Goal: Transaction & Acquisition: Book appointment/travel/reservation

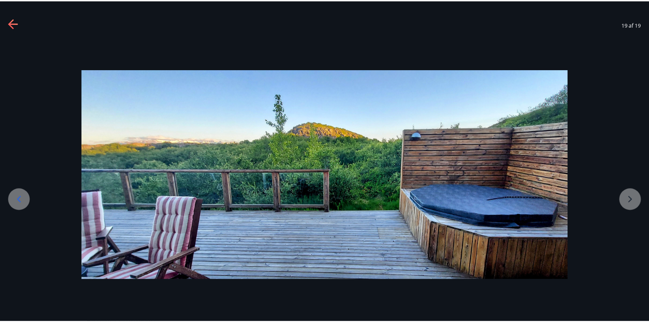
scroll to position [34, 0]
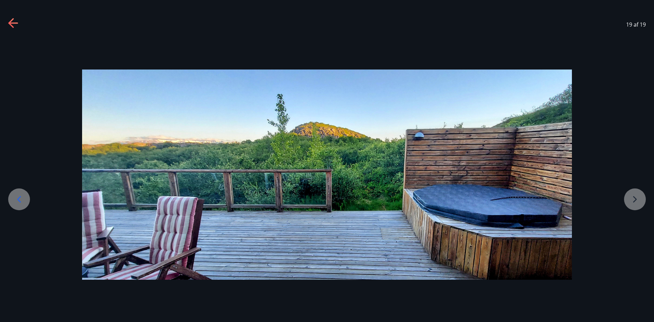
click at [14, 24] on icon at bounding box center [13, 22] width 10 height 1
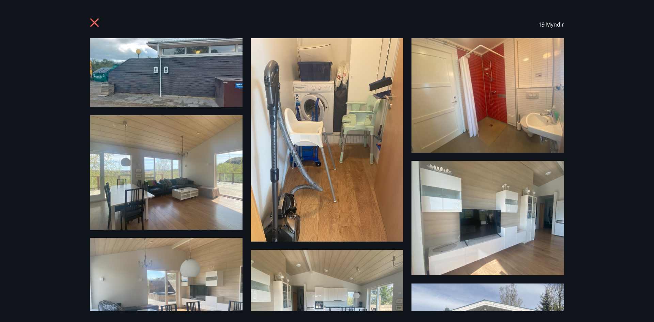
click at [16, 25] on div "19 Myndir" at bounding box center [327, 161] width 654 height 322
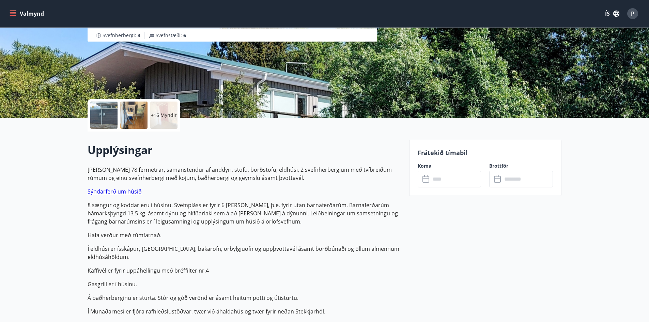
scroll to position [136, 0]
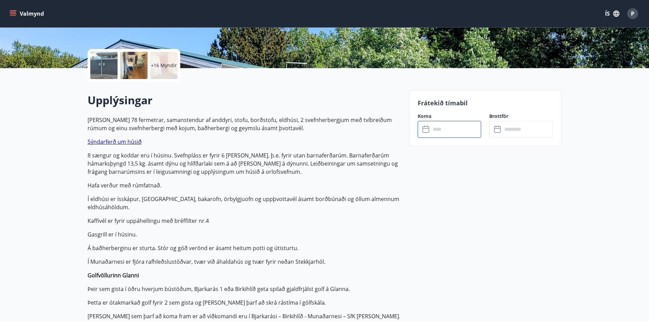
click at [456, 125] on input "text" at bounding box center [456, 129] width 51 height 17
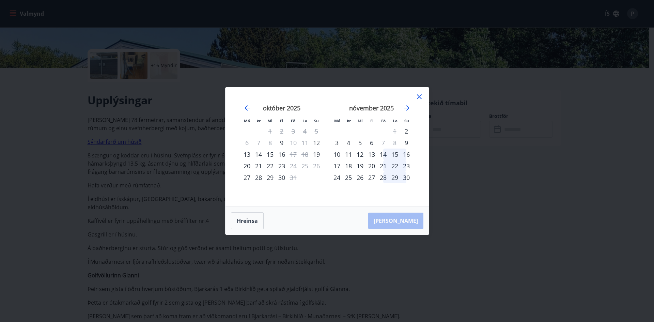
click at [316, 164] on div "26" at bounding box center [317, 166] width 12 height 12
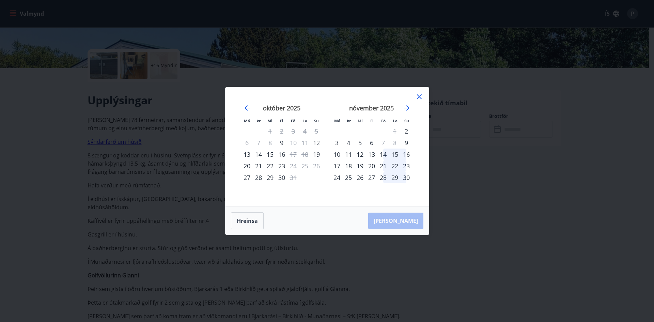
click at [316, 164] on div "26" at bounding box center [317, 166] width 12 height 12
click at [416, 95] on icon at bounding box center [419, 97] width 8 height 8
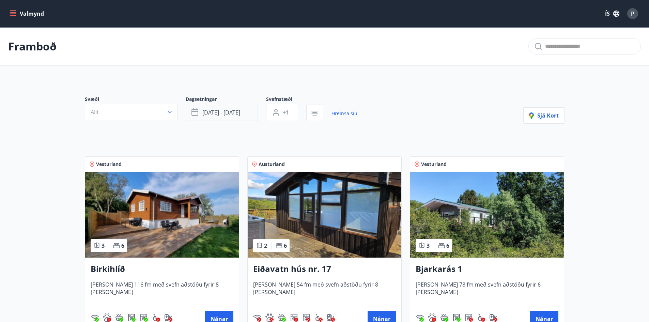
click at [205, 113] on span "[DATE] - [DATE]" at bounding box center [221, 112] width 38 height 7
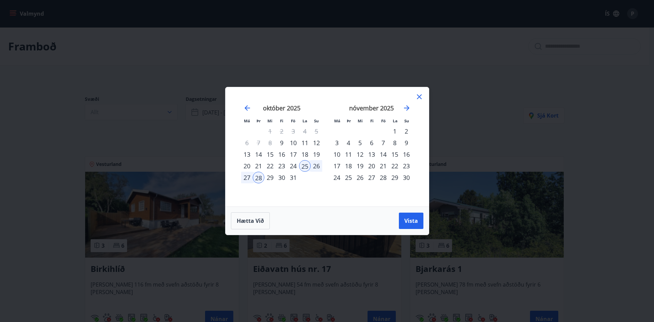
click at [302, 165] on div "25" at bounding box center [305, 166] width 12 height 12
click at [261, 177] on div "28" at bounding box center [259, 178] width 12 height 12
click at [410, 223] on span "Vista" at bounding box center [411, 220] width 14 height 7
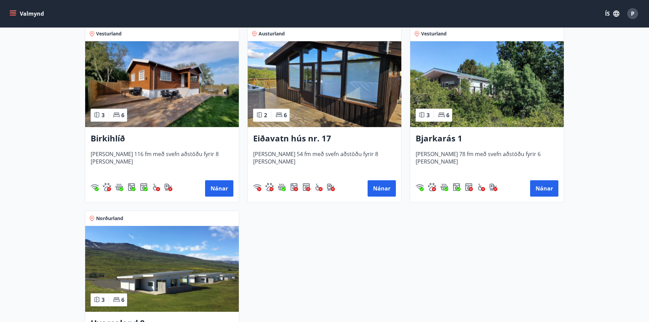
scroll to position [136, 0]
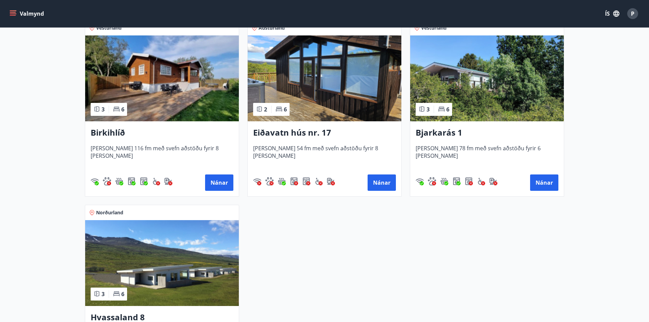
click at [125, 102] on img at bounding box center [162, 78] width 154 height 86
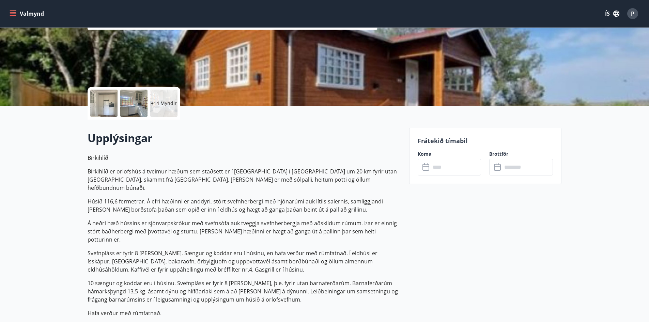
scroll to position [34, 0]
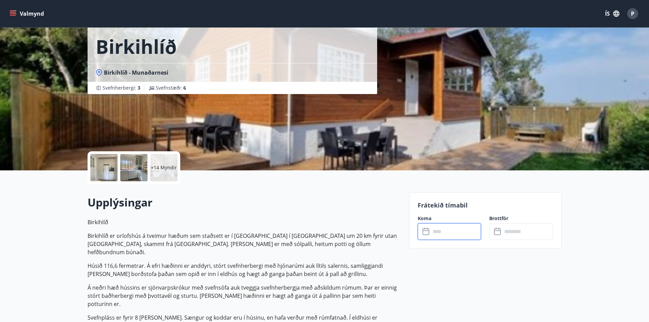
click at [437, 230] on input "text" at bounding box center [456, 231] width 51 height 17
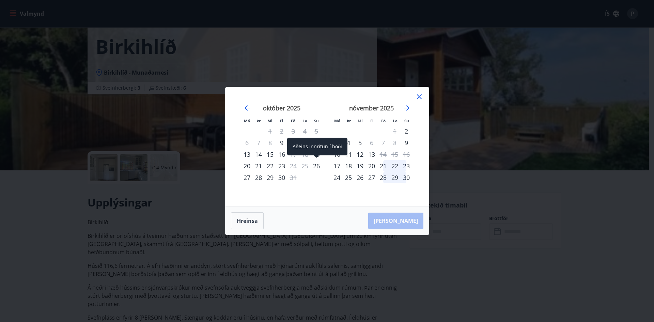
click at [314, 167] on div "26" at bounding box center [317, 166] width 12 height 12
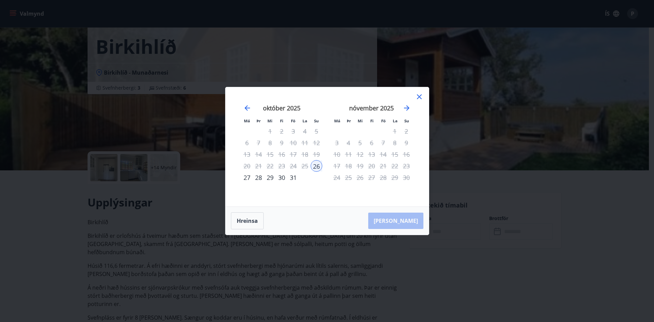
click at [258, 179] on div "28" at bounding box center [259, 178] width 12 height 12
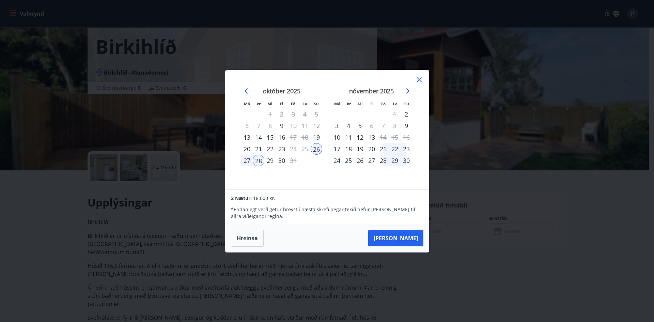
click at [419, 78] on icon at bounding box center [419, 80] width 8 height 8
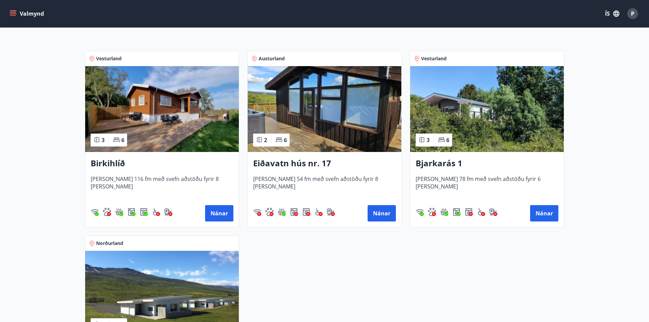
scroll to position [69, 0]
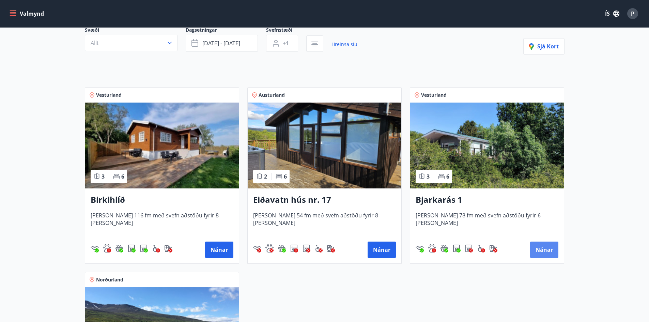
click at [544, 249] on button "Nánar" at bounding box center [544, 250] width 28 height 16
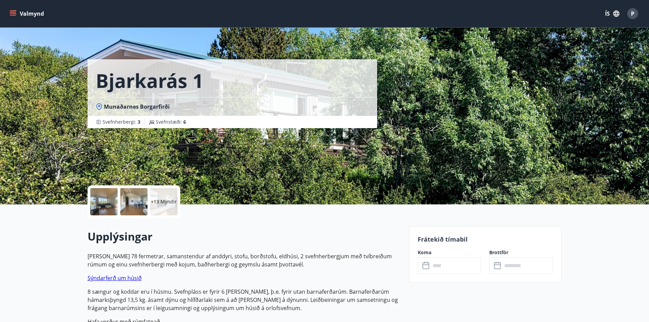
click at [450, 267] on input "text" at bounding box center [456, 265] width 51 height 17
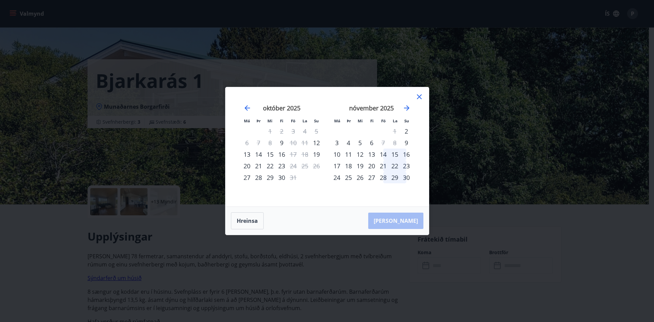
click at [418, 94] on icon at bounding box center [419, 97] width 8 height 8
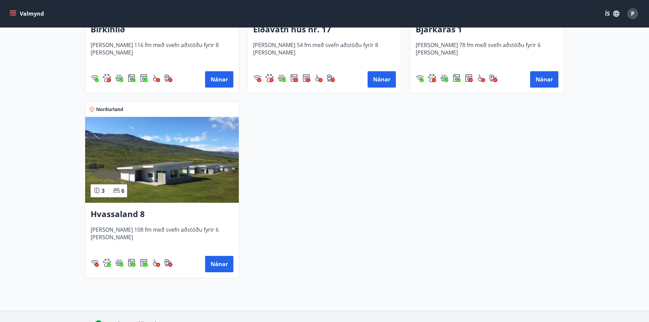
click at [164, 201] on img at bounding box center [162, 160] width 154 height 86
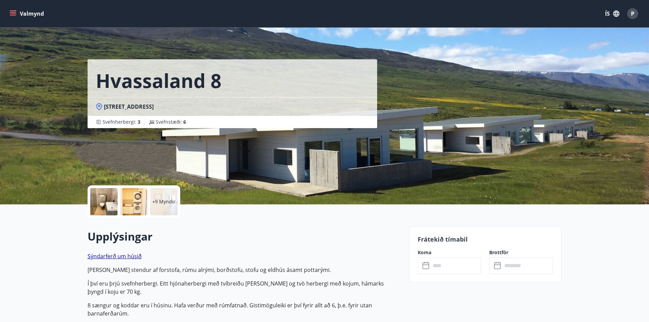
click at [424, 263] on icon at bounding box center [424, 263] width 1 height 2
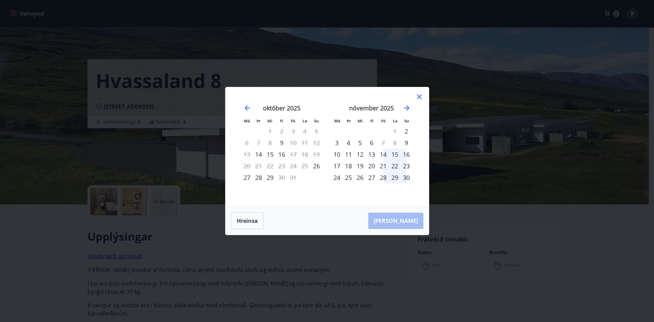
click at [117, 182] on div "Má Þr Mi Fi Fö La Su Má Þr Mi Fi Fö La Su [DATE] 1 2 3 4 5 6 7 8 9 10 11 12 13 …" at bounding box center [327, 161] width 654 height 322
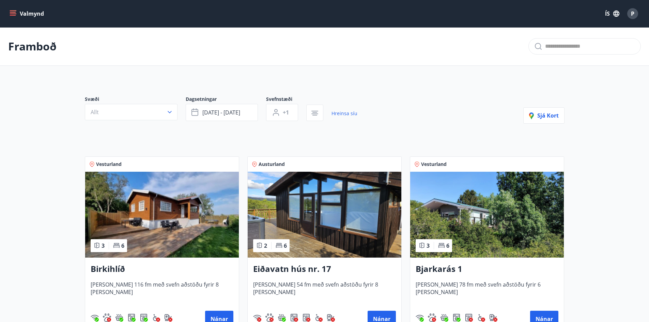
click at [475, 222] on img at bounding box center [487, 215] width 154 height 86
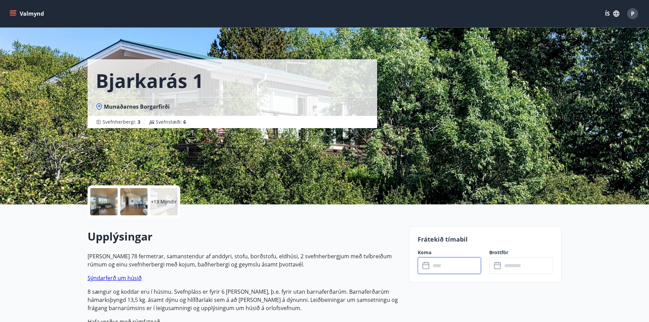
click at [452, 262] on input "text" at bounding box center [456, 265] width 51 height 17
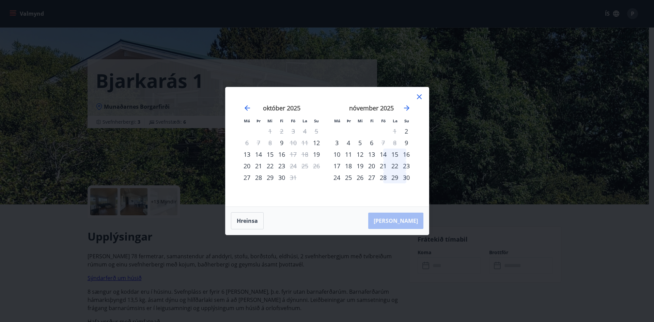
click at [273, 251] on div "Má Þr Mi Fi Fö La Su Má Þr Mi Fi Fö La Su [DATE] 1 2 3 4 5 6 7 8 9 10 11 12 13 …" at bounding box center [327, 161] width 654 height 322
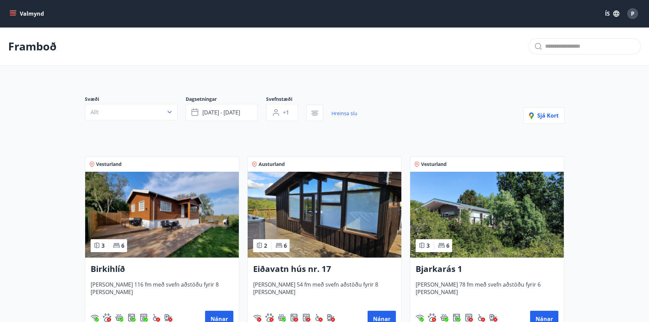
click at [174, 233] on img at bounding box center [162, 215] width 154 height 86
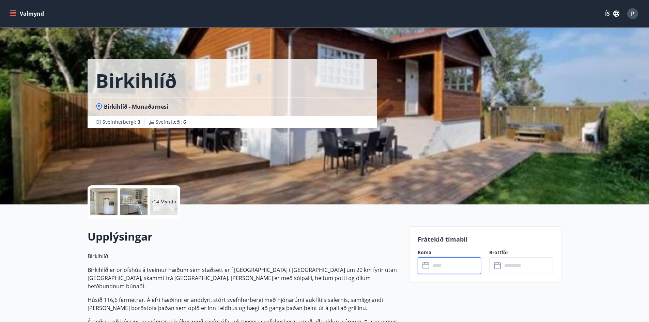
click at [448, 270] on input "text" at bounding box center [456, 265] width 51 height 17
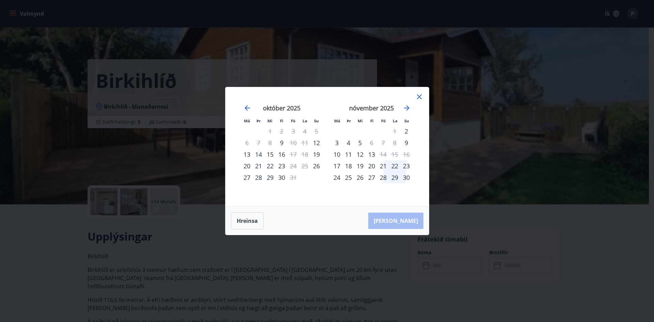
click at [419, 92] on div "Má Þr Mi Fi Fö La Su Má Þr Mi Fi Fö La Su [DATE] 1 2 3 4 5 6 7 8 9 10 11 12 13 …" at bounding box center [327, 146] width 203 height 119
click at [419, 93] on div "Má Þr Mi Fi Fö La Su Má Þr Mi Fi Fö La Su [DATE] 1 2 3 4 5 6 7 8 9 10 11 12 13 …" at bounding box center [327, 146] width 203 height 119
drag, startPoint x: 419, startPoint y: 96, endPoint x: 405, endPoint y: 179, distance: 84.0
click at [419, 97] on icon at bounding box center [419, 97] width 8 height 8
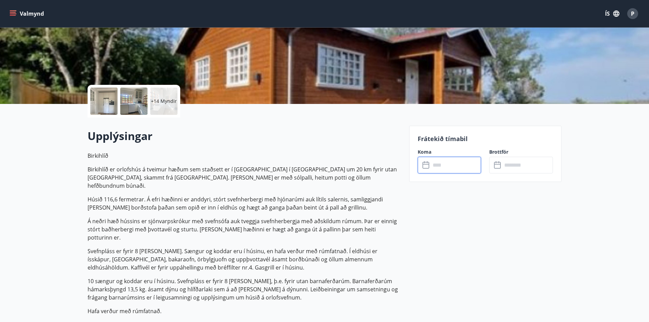
scroll to position [102, 0]
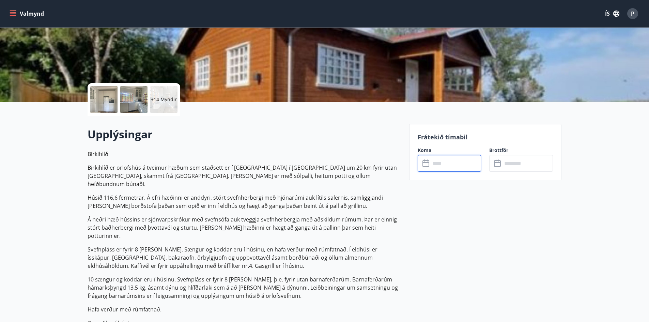
click at [436, 161] on input "text" at bounding box center [456, 163] width 51 height 17
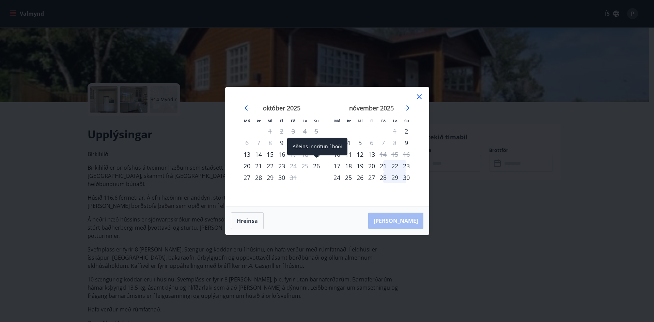
click at [319, 165] on div "26" at bounding box center [317, 166] width 12 height 12
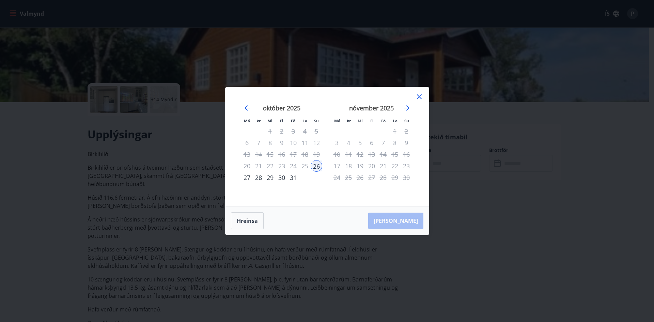
click at [258, 176] on div "28" at bounding box center [259, 178] width 12 height 12
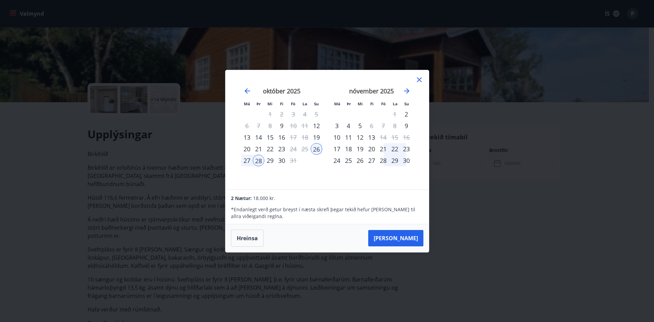
click at [409, 241] on button "[PERSON_NAME]" at bounding box center [395, 238] width 55 height 16
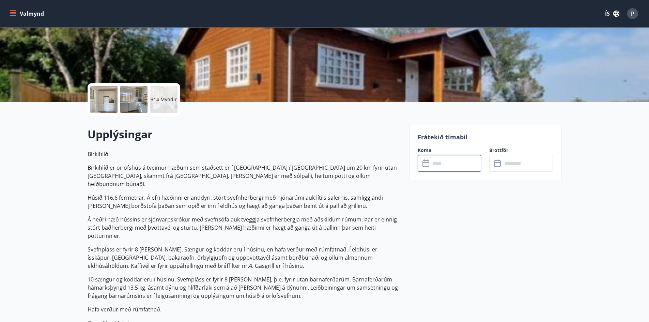
type input "******"
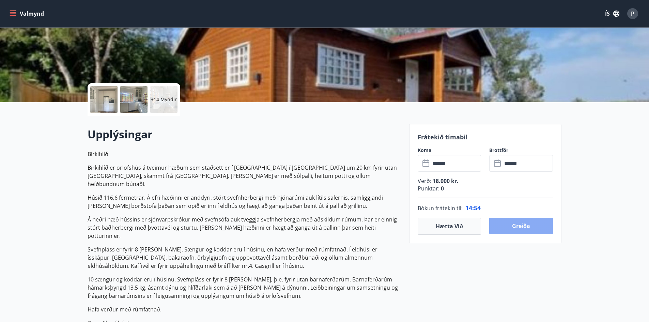
click at [538, 228] on button "Greiða" at bounding box center [521, 226] width 64 height 16
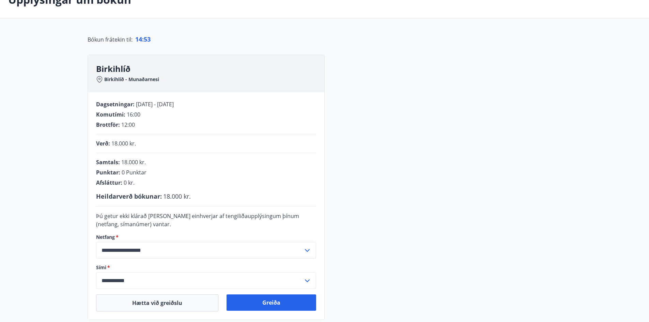
scroll to position [102, 0]
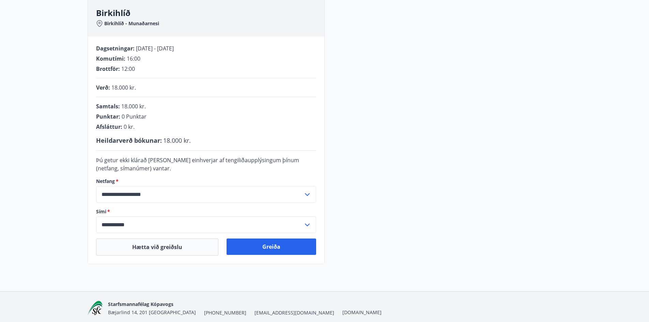
click at [305, 191] on icon at bounding box center [307, 194] width 8 height 8
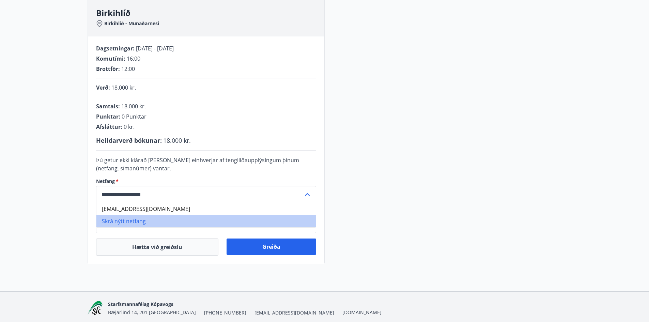
click at [146, 220] on li "Skrá nýtt netfang" at bounding box center [205, 221] width 219 height 12
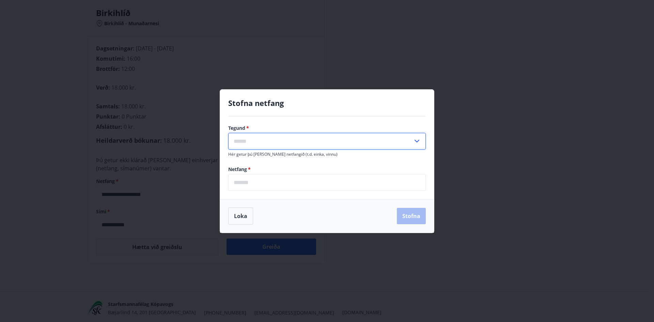
click at [246, 136] on input "text" at bounding box center [320, 141] width 185 height 17
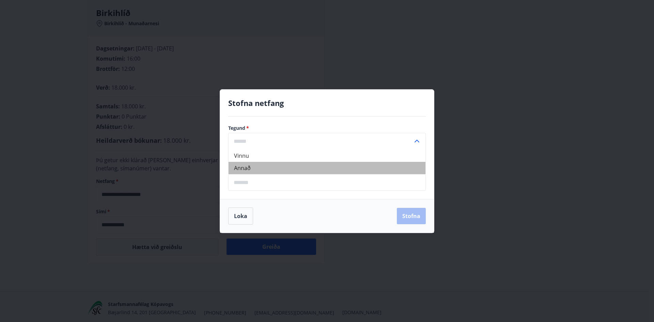
click at [245, 166] on li "Annað" at bounding box center [327, 168] width 197 height 12
type input "*****"
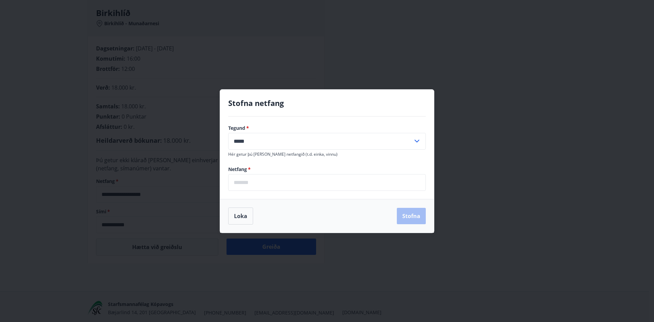
click at [252, 182] on input "email" at bounding box center [327, 182] width 198 height 17
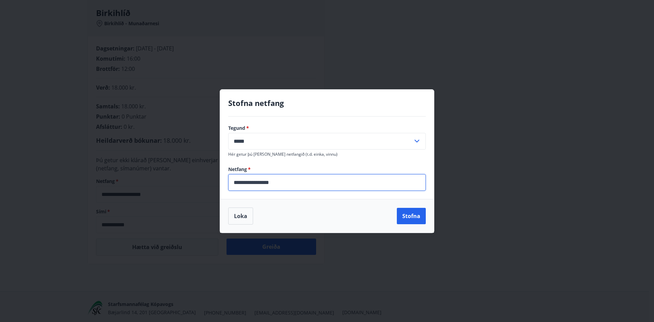
type input "**********"
click at [403, 215] on button "Stofna" at bounding box center [411, 216] width 29 height 16
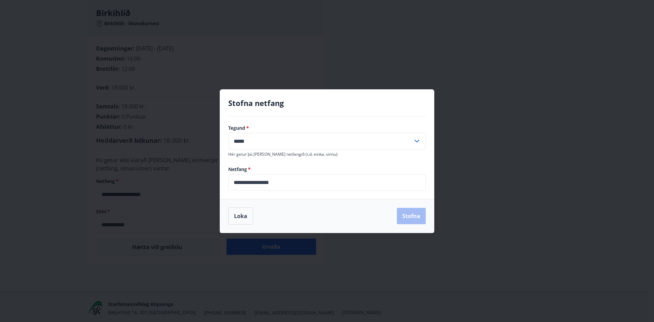
type input "**********"
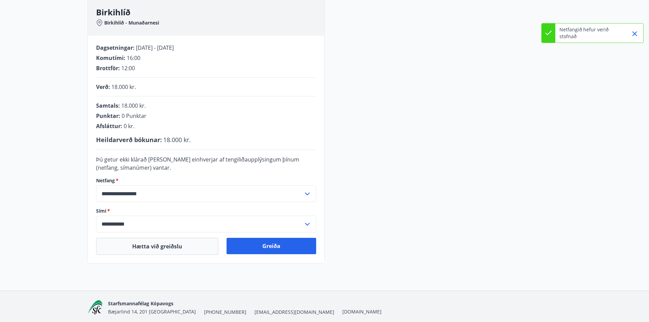
scroll to position [129, 0]
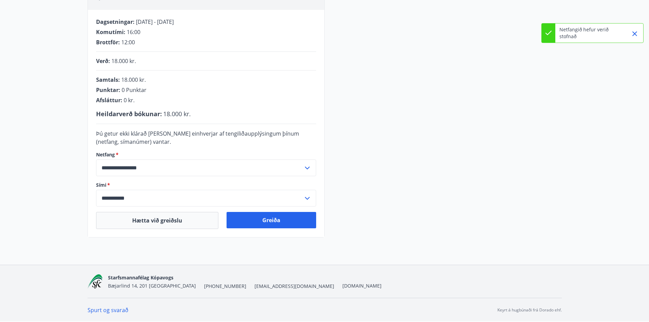
click at [143, 198] on input "**********" at bounding box center [199, 198] width 207 height 17
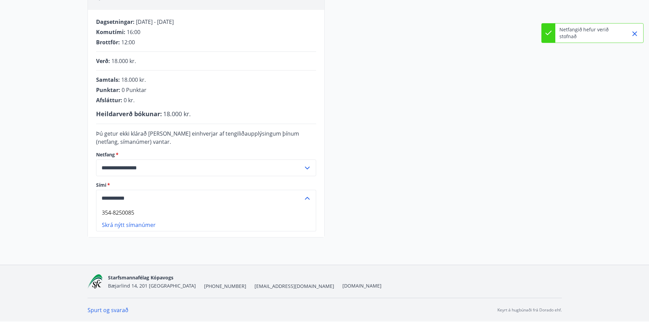
click at [143, 202] on input "**********" at bounding box center [199, 198] width 207 height 17
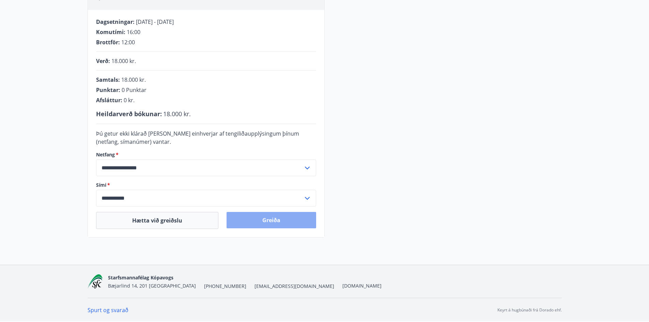
click at [260, 221] on button "Greiða" at bounding box center [272, 220] width 90 height 16
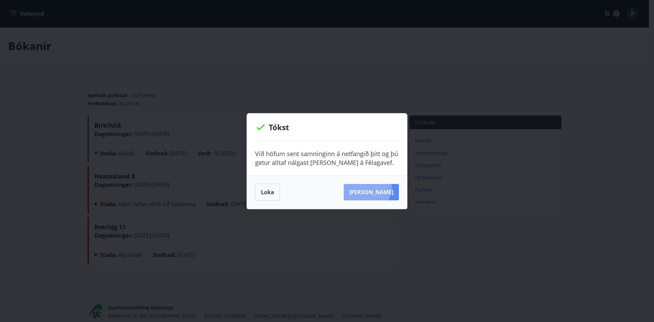
click at [377, 187] on button "[PERSON_NAME]" at bounding box center [371, 192] width 55 height 16
